Goal: Find specific page/section

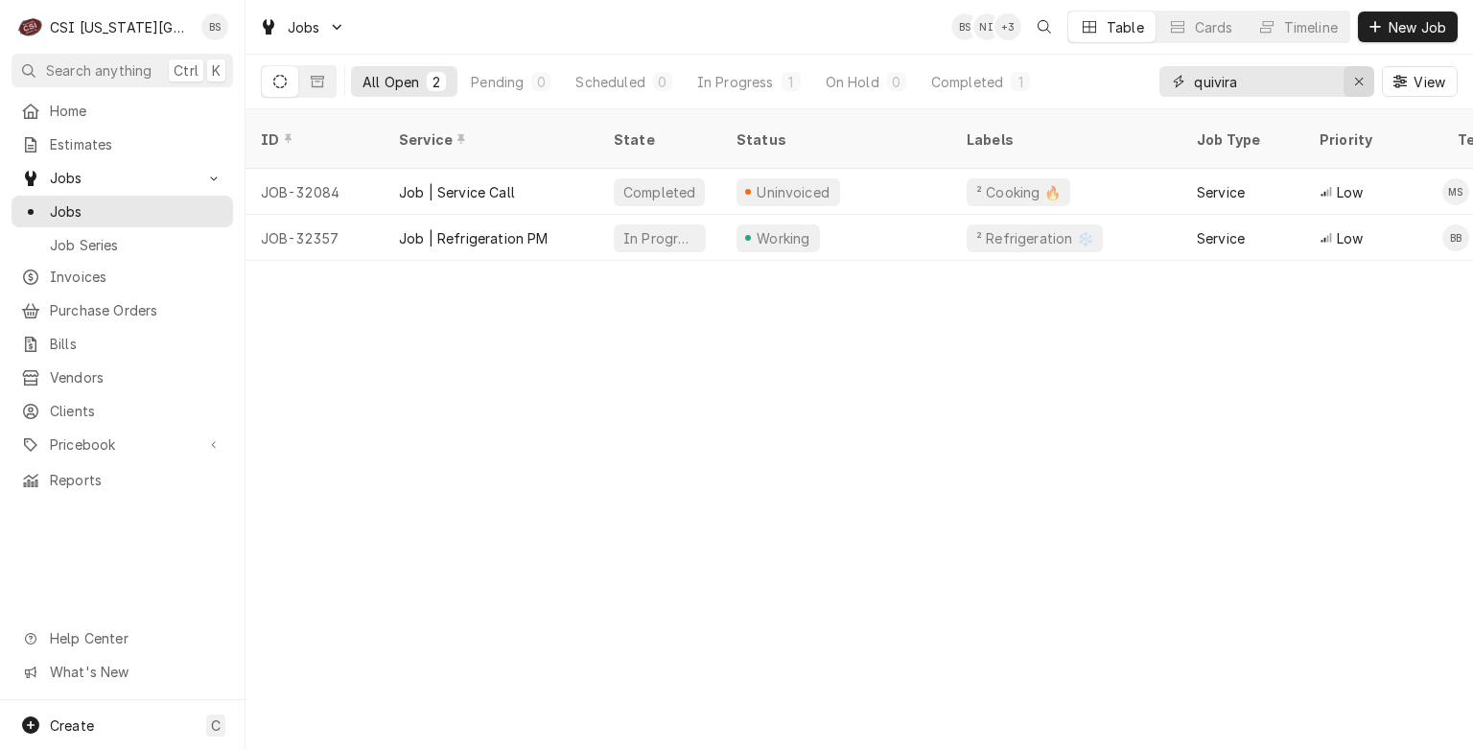
click at [1356, 82] on icon "Erase input" at bounding box center [1359, 81] width 11 height 13
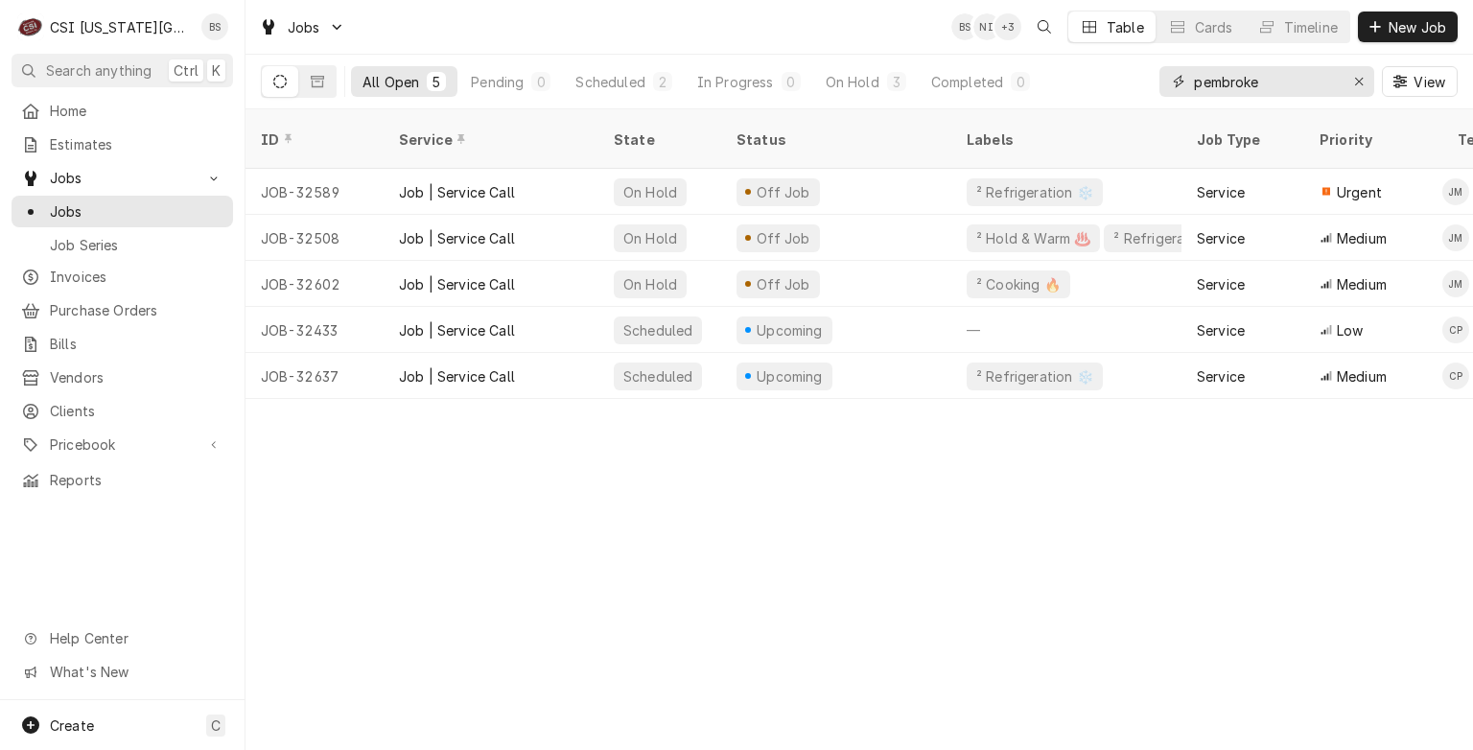
type input "pembroke"
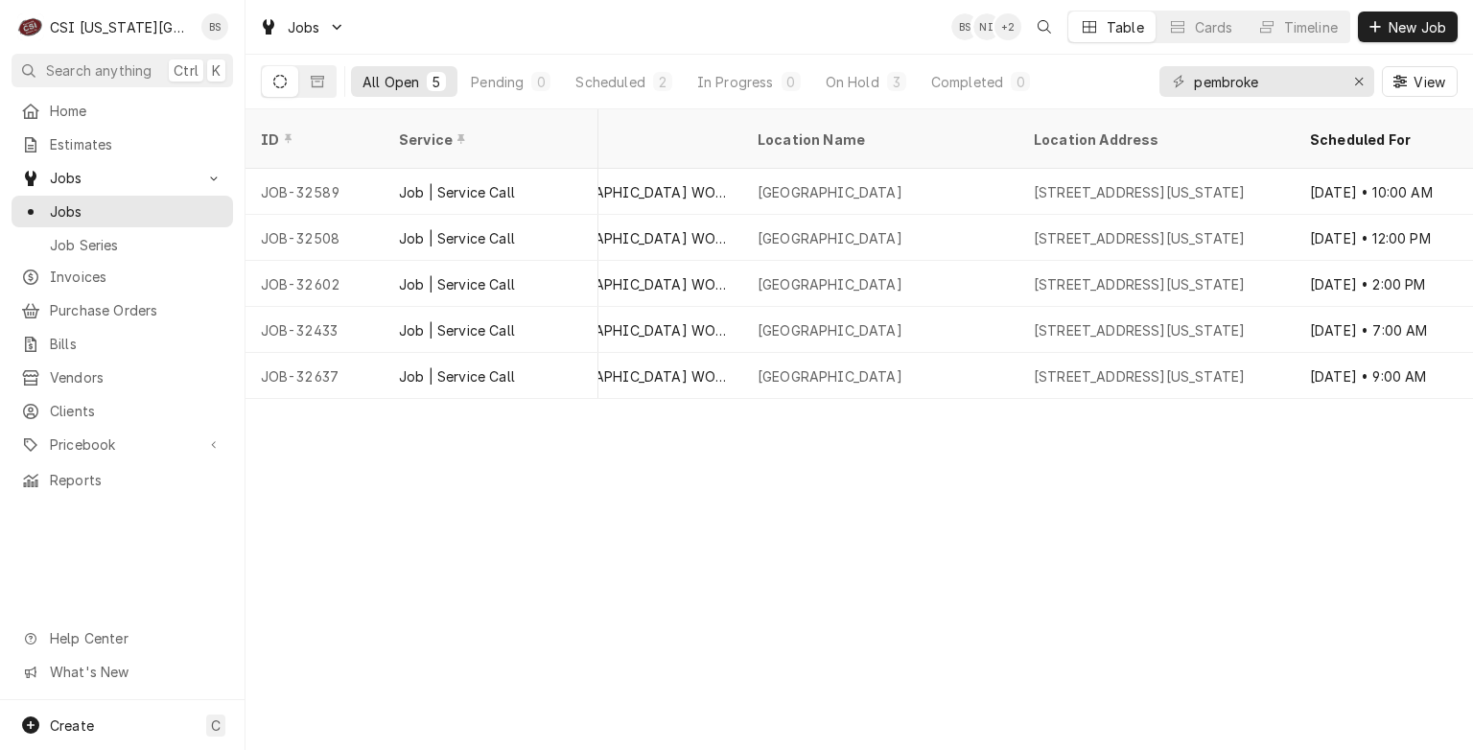
scroll to position [0, 1138]
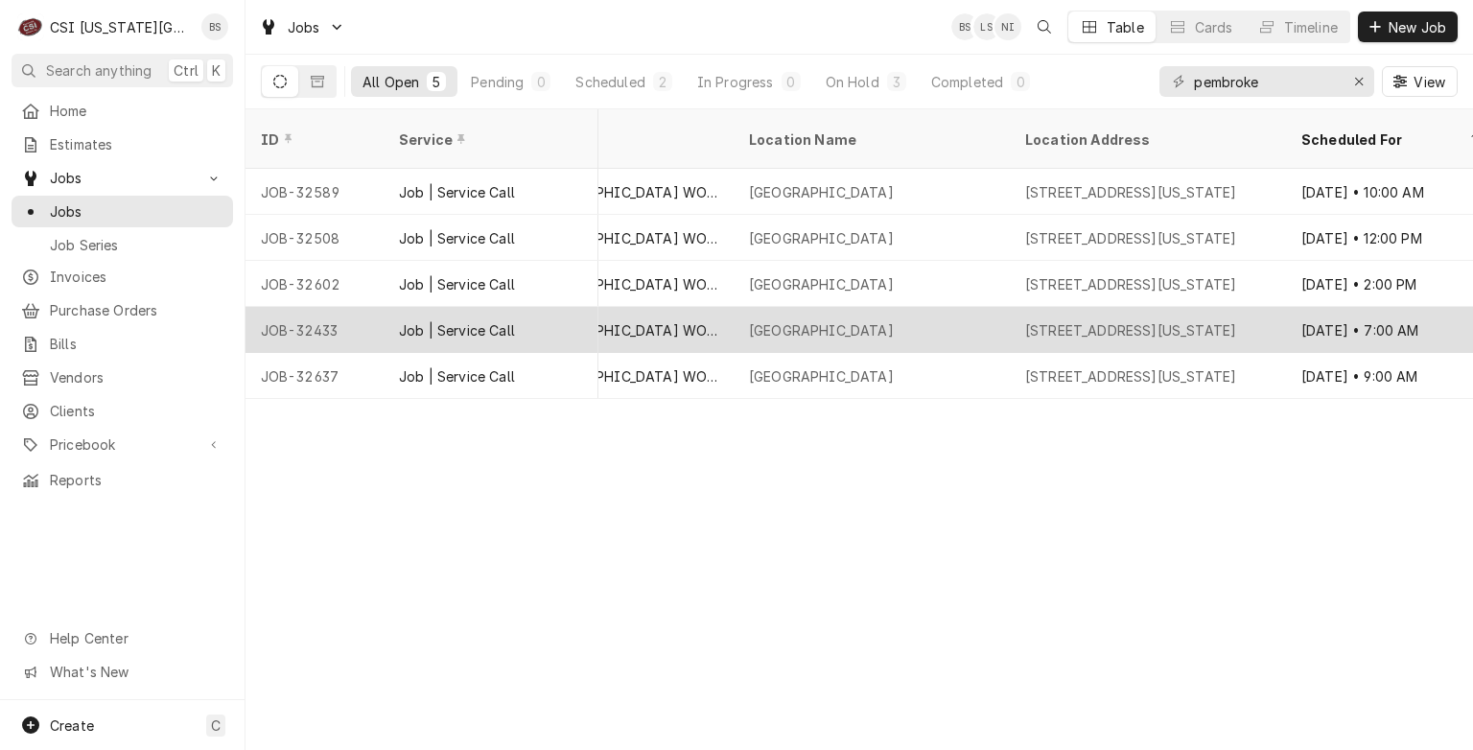
click at [664, 320] on div "PEMBROKE HILL WORNALL CAMPUS" at bounding box center [626, 330] width 184 height 20
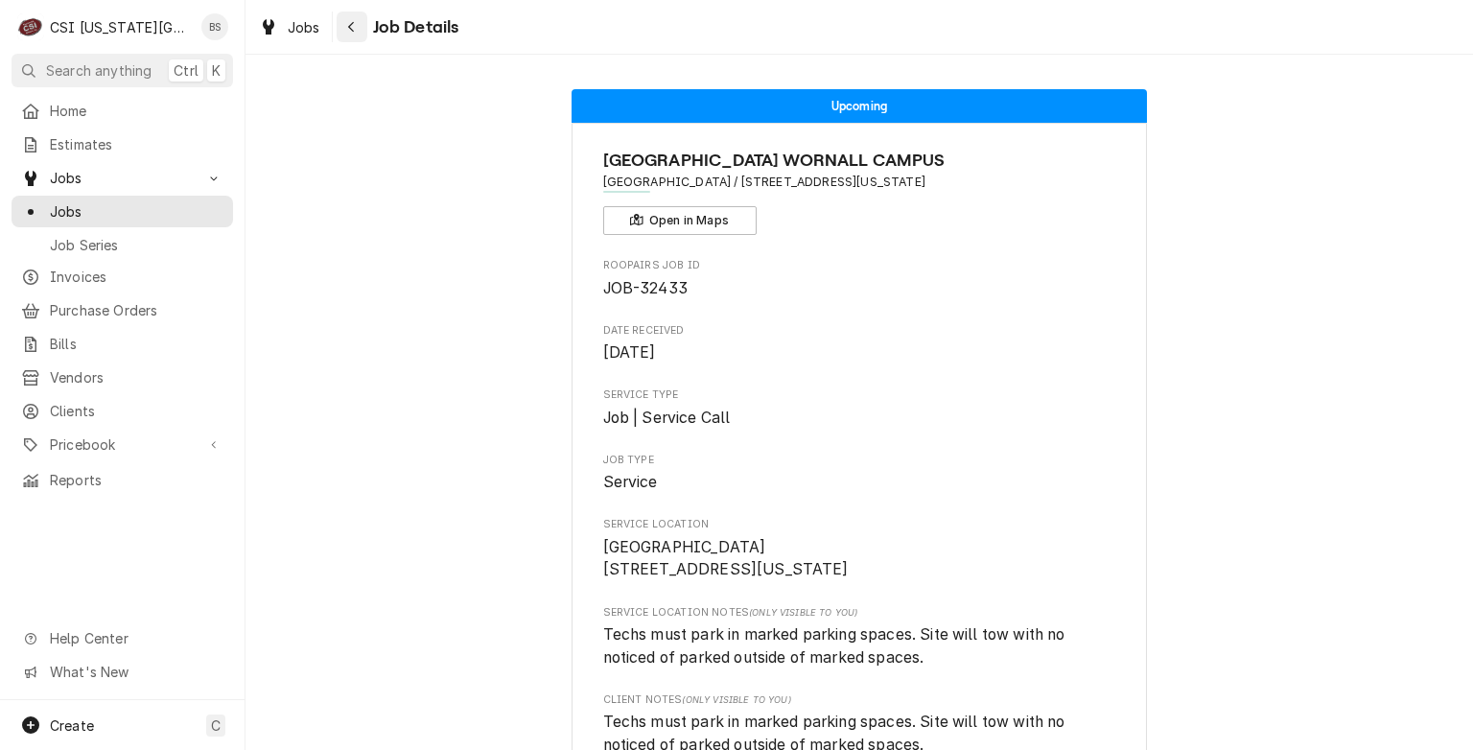
click at [351, 31] on icon "Navigate back" at bounding box center [351, 26] width 9 height 13
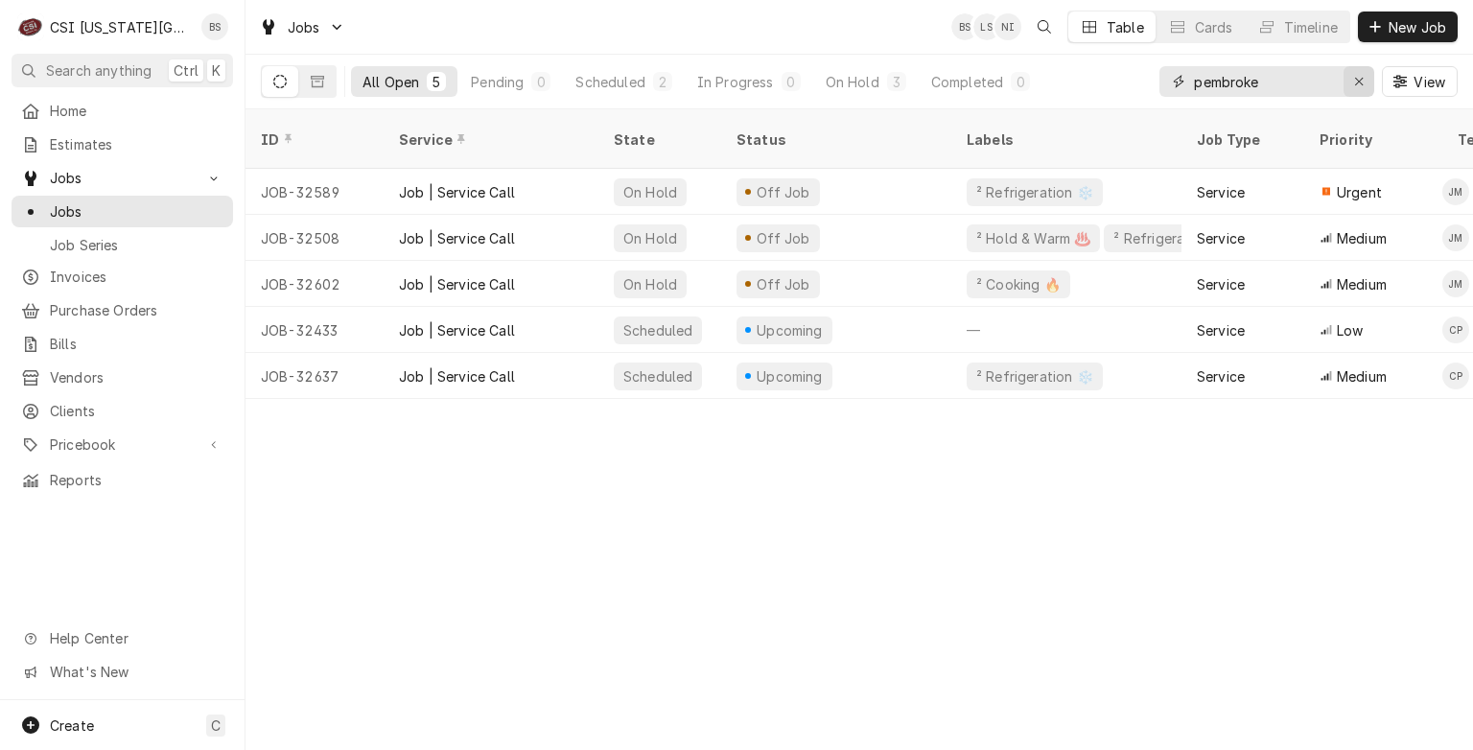
click at [1361, 82] on icon "Erase input" at bounding box center [1359, 82] width 8 height 8
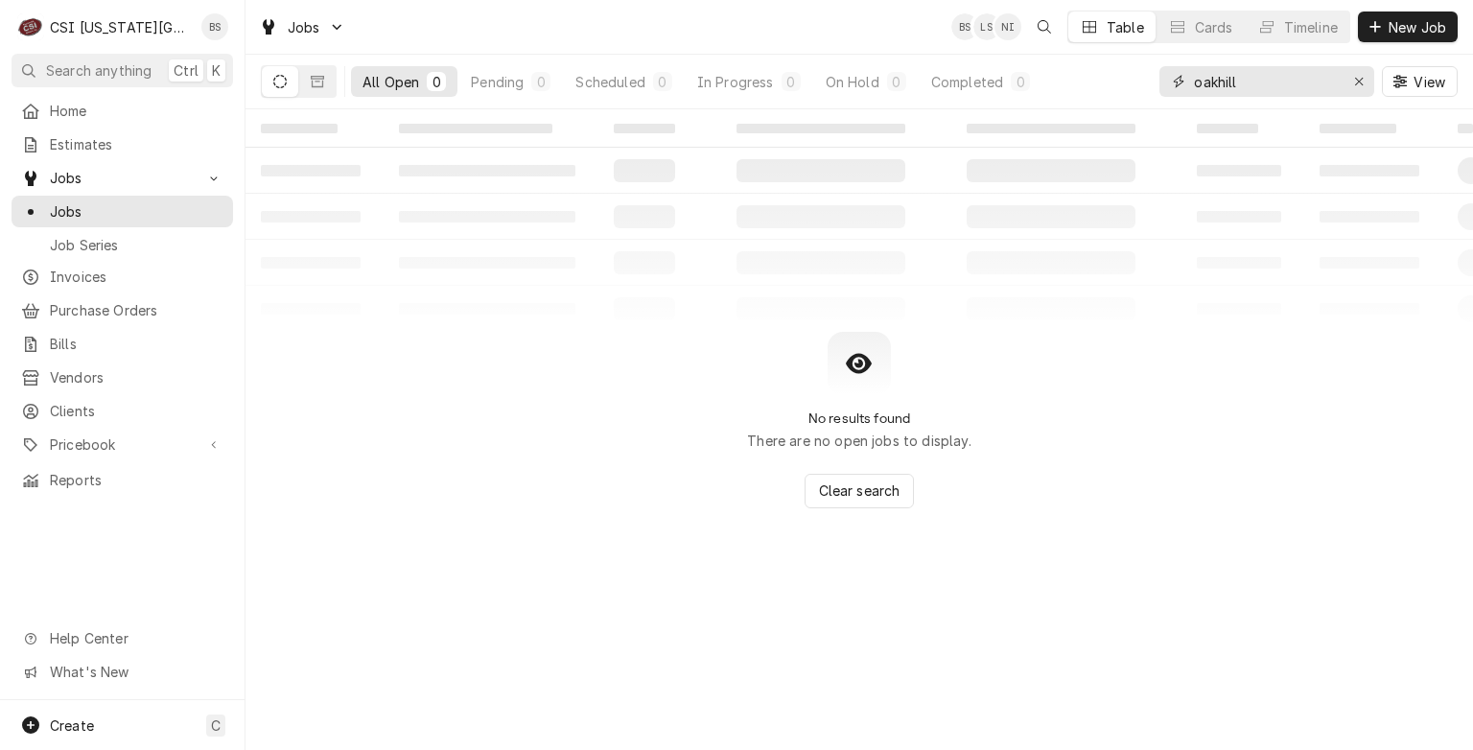
type input "oakhill"
click at [284, 90] on button "Dynamic Content Wrapper" at bounding box center [280, 81] width 36 height 31
click at [315, 86] on icon "Dynamic Content Wrapper" at bounding box center [317, 82] width 13 height 12
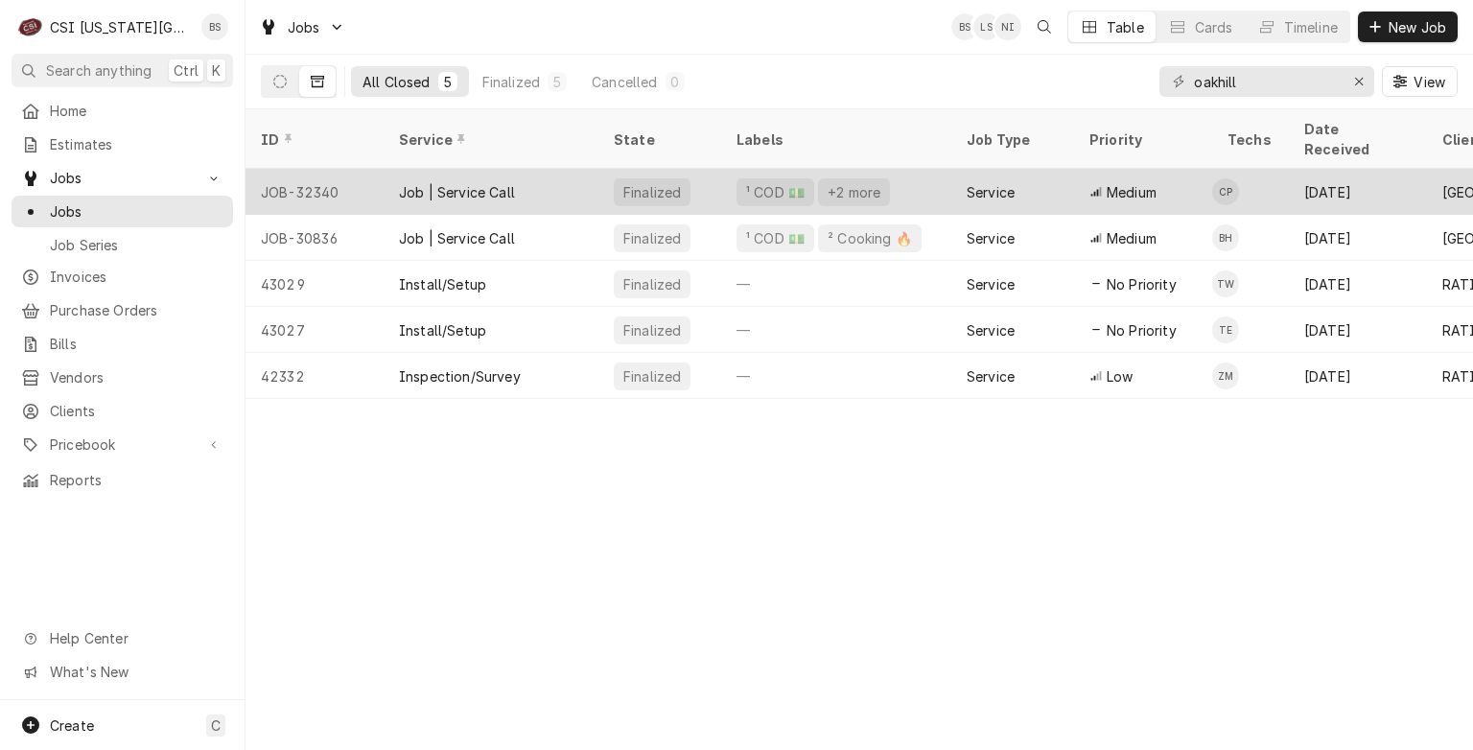
click at [474, 182] on div "Job | Service Call" at bounding box center [457, 192] width 116 height 20
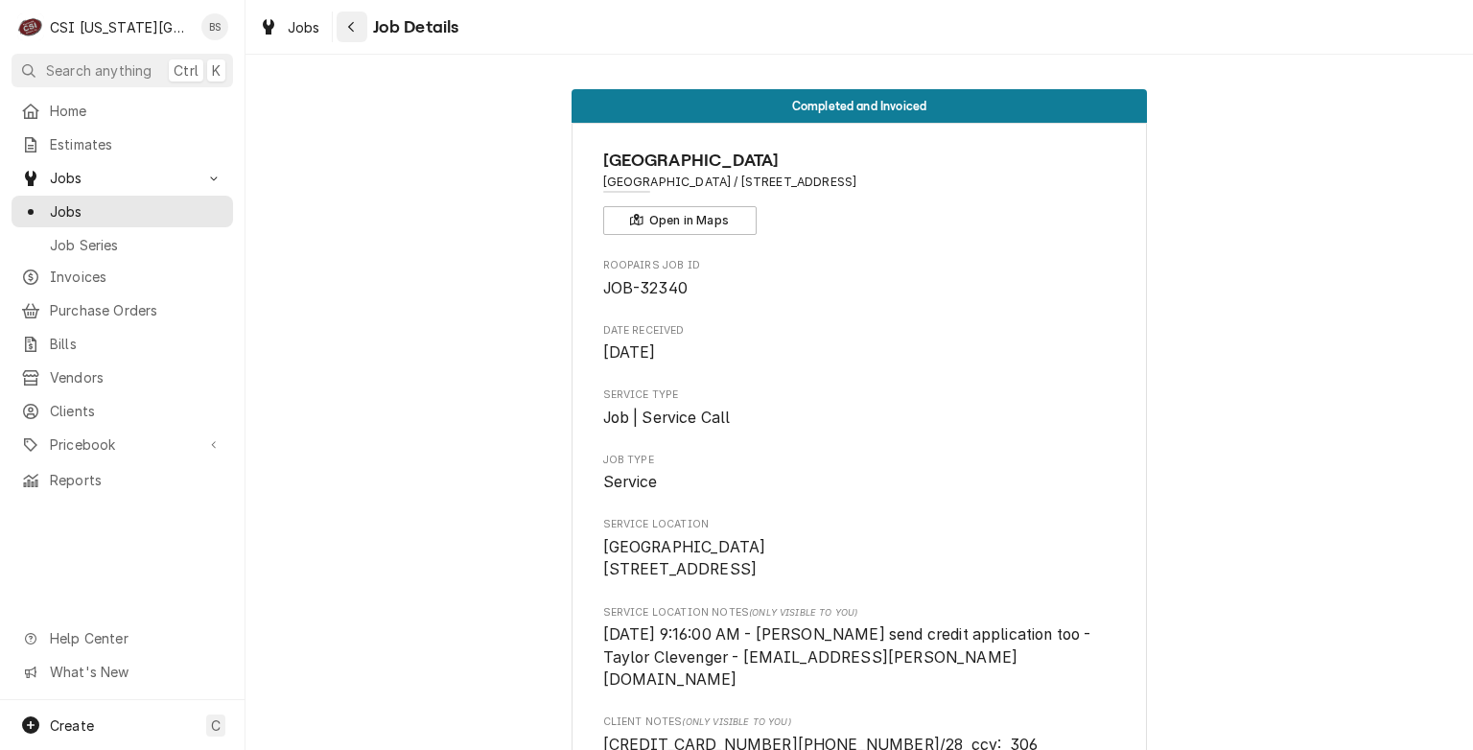
click at [351, 30] on icon "Navigate back" at bounding box center [351, 27] width 6 height 11
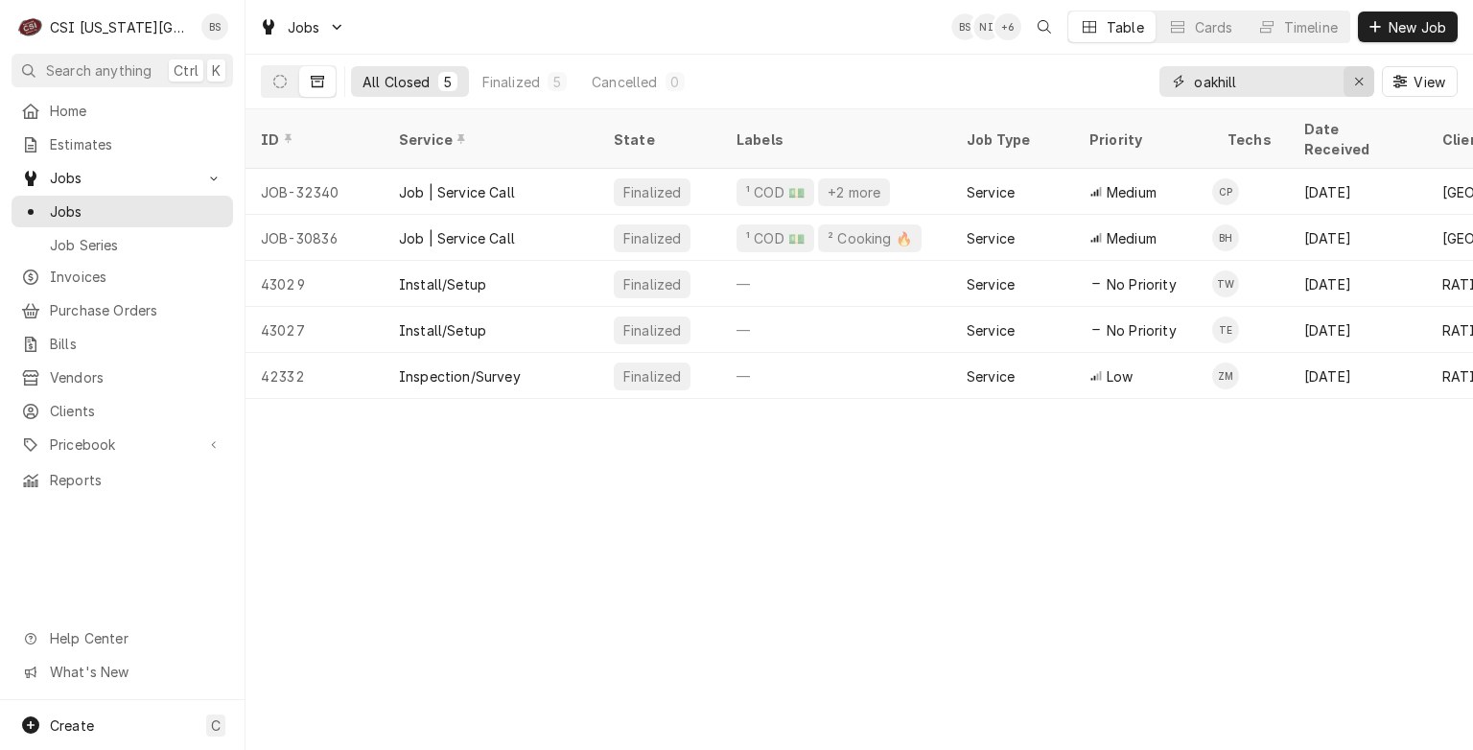
click at [1352, 82] on div "Erase input" at bounding box center [1358, 81] width 19 height 19
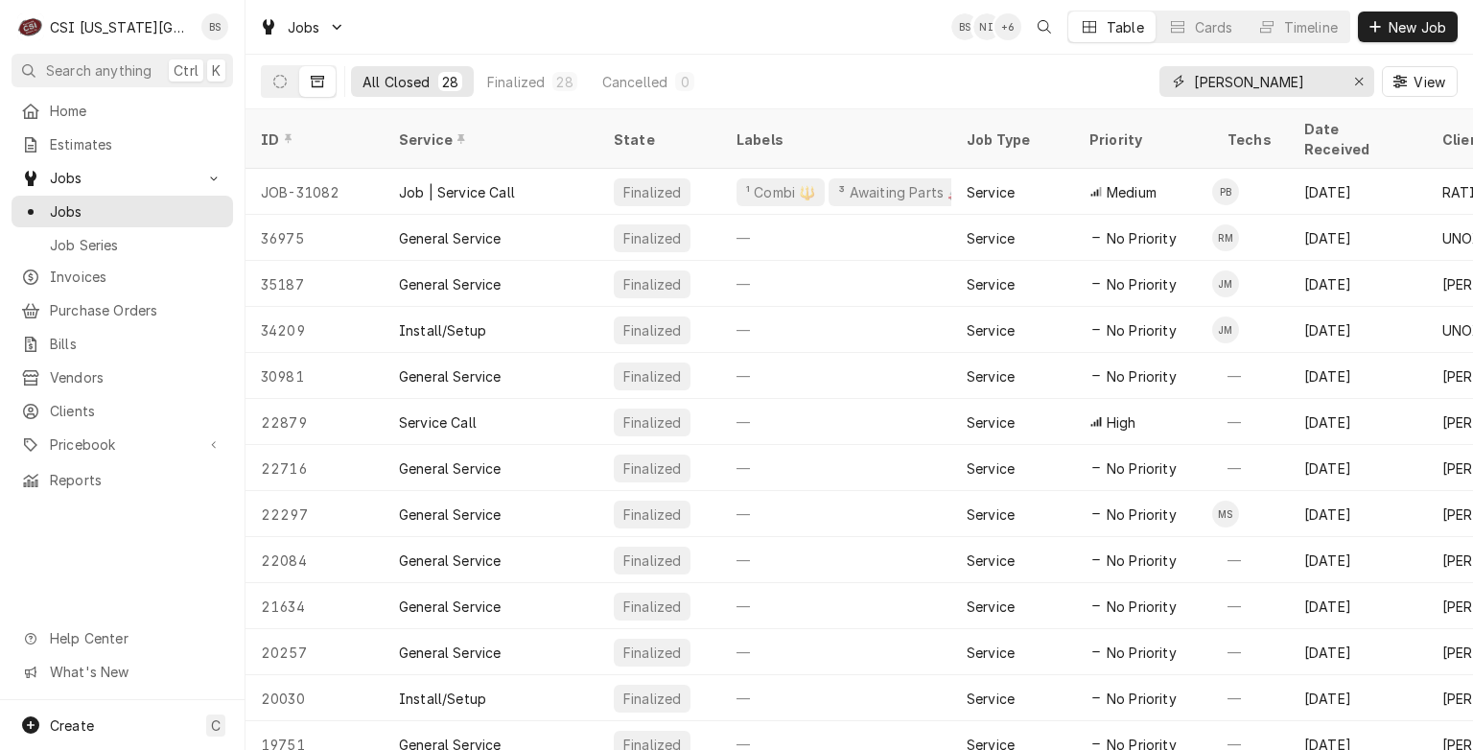
type input "[PERSON_NAME]"
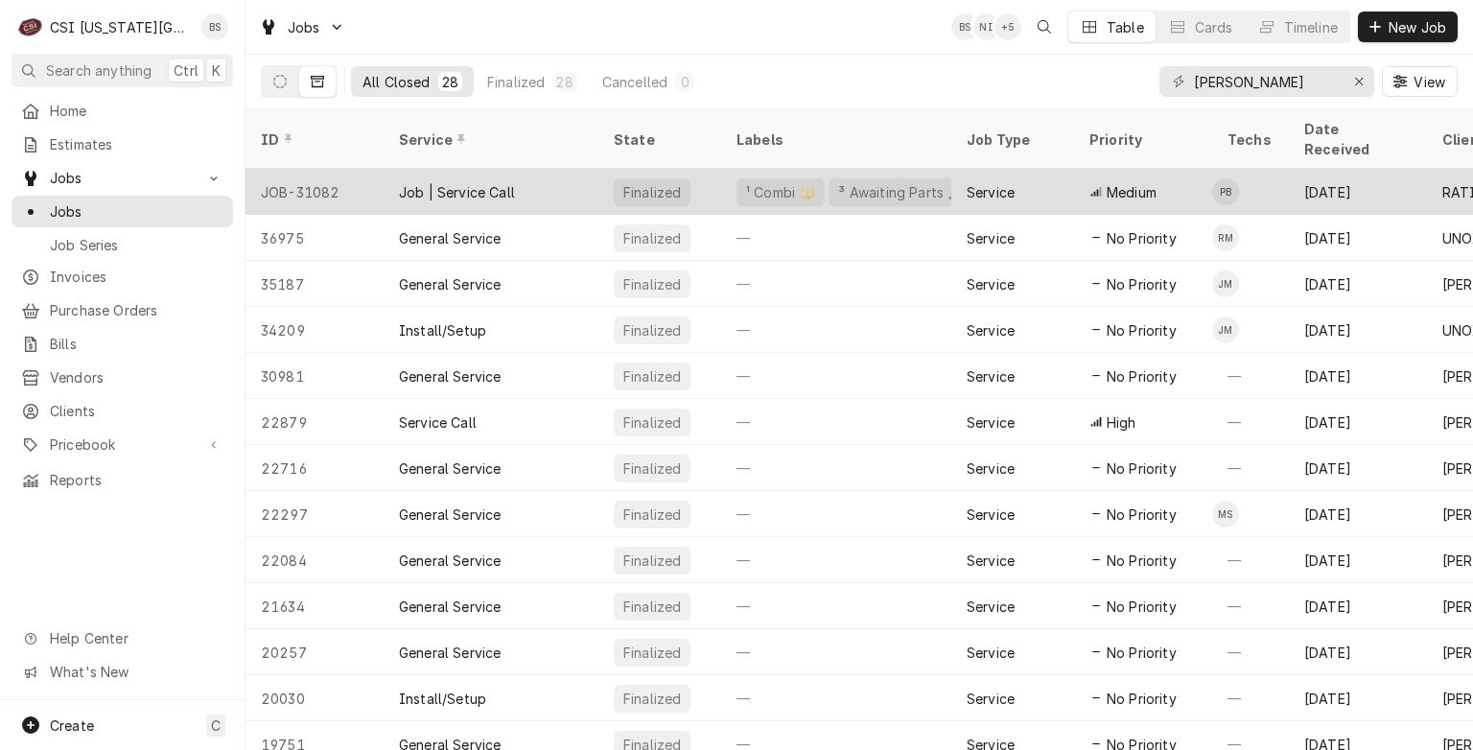
click at [318, 169] on div "JOB-31082" at bounding box center [314, 192] width 138 height 46
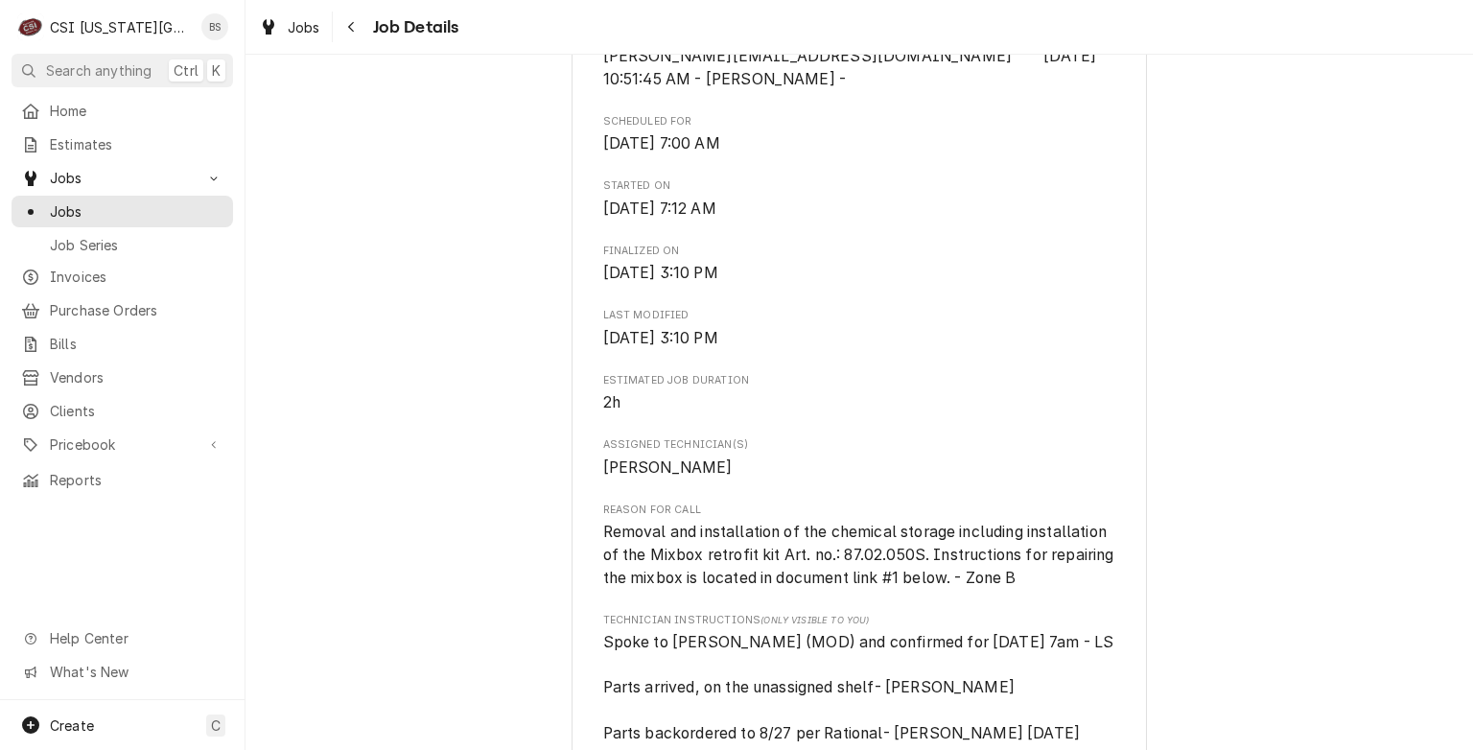
scroll to position [793, 0]
